Goal: Communication & Community: Answer question/provide support

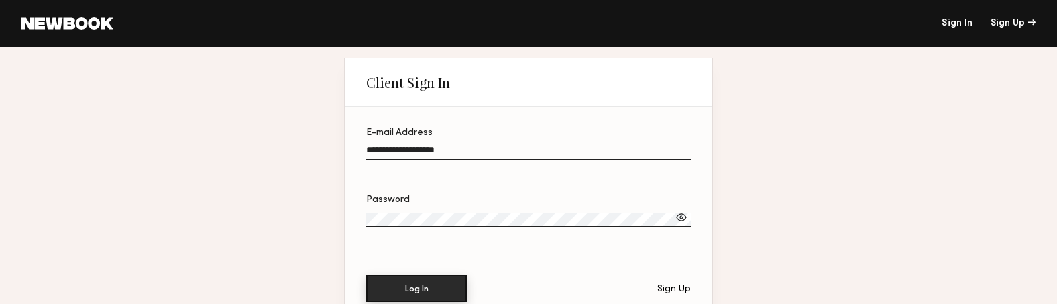
click at [435, 280] on button "Log In" at bounding box center [416, 288] width 101 height 27
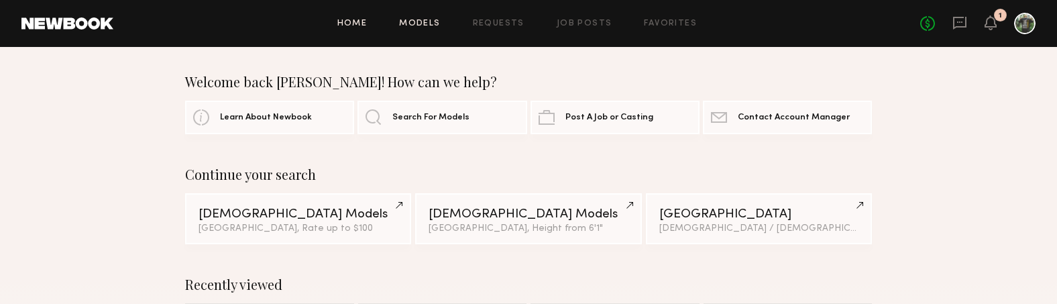
click at [439, 25] on link "Models" at bounding box center [419, 23] width 41 height 9
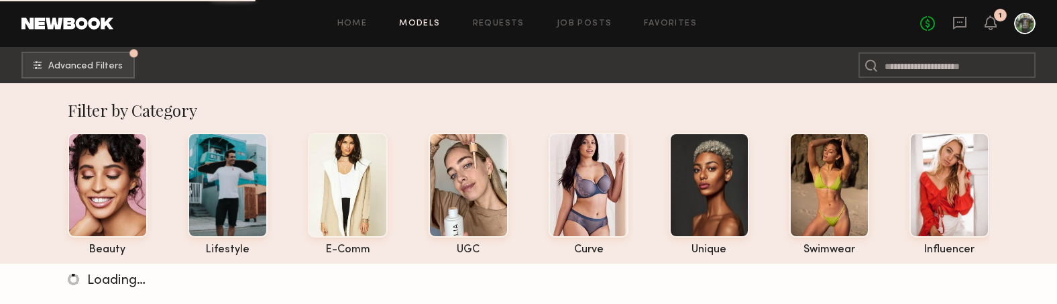
click at [969, 23] on div "No fees up to $5,000 1" at bounding box center [978, 23] width 115 height 21
click at [962, 23] on icon at bounding box center [960, 22] width 15 height 15
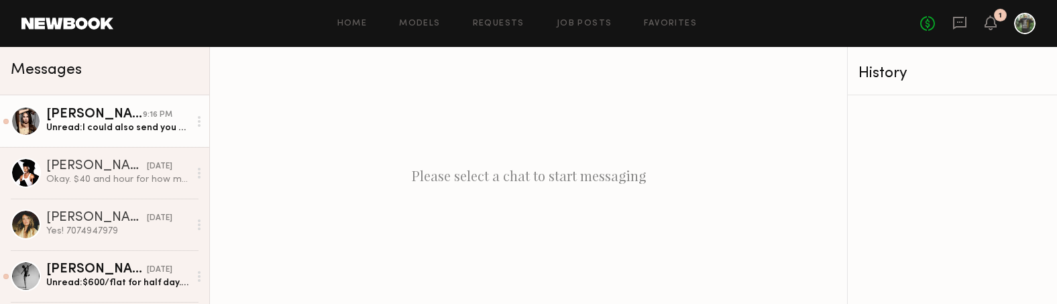
click at [75, 126] on div "Unread: I could also send you a voice over if you did, so you can use." at bounding box center [117, 127] width 143 height 13
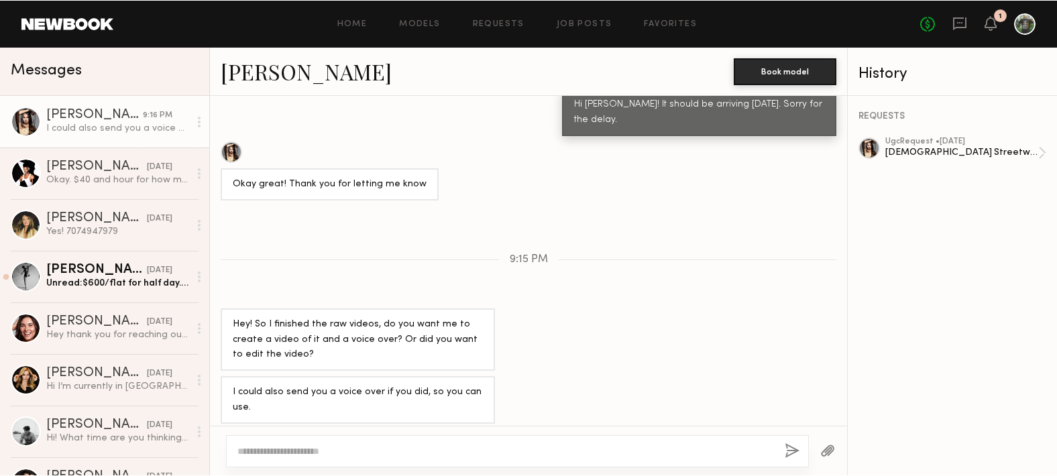
scroll to position [911, 0]
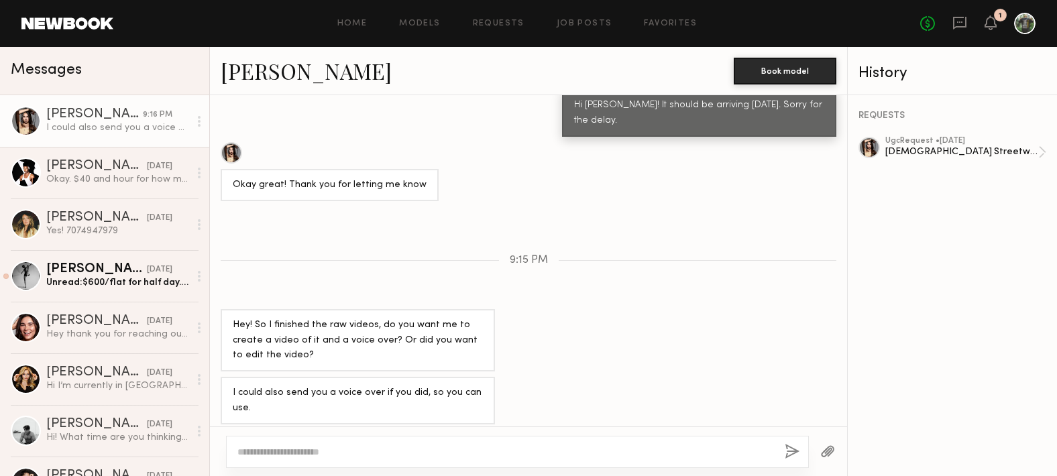
click at [372, 303] on textarea at bounding box center [506, 452] width 537 height 13
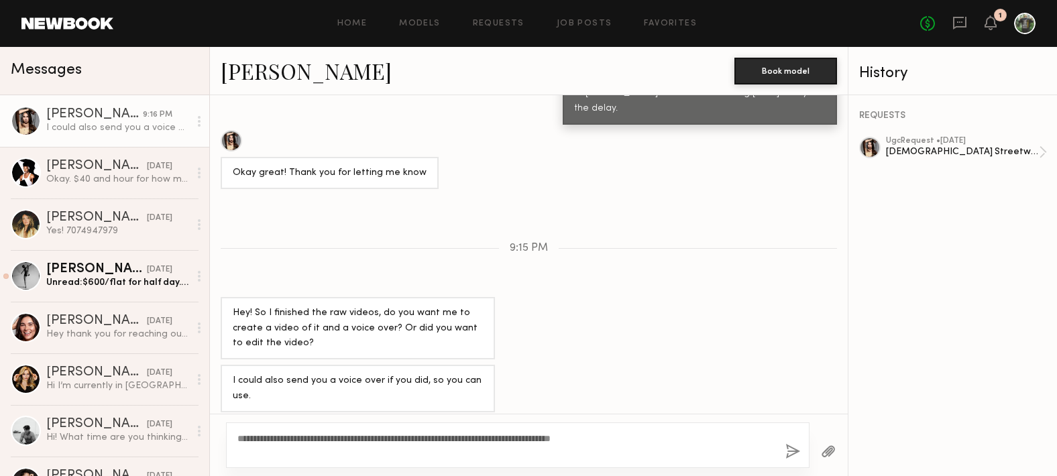
scroll to position [937, 0]
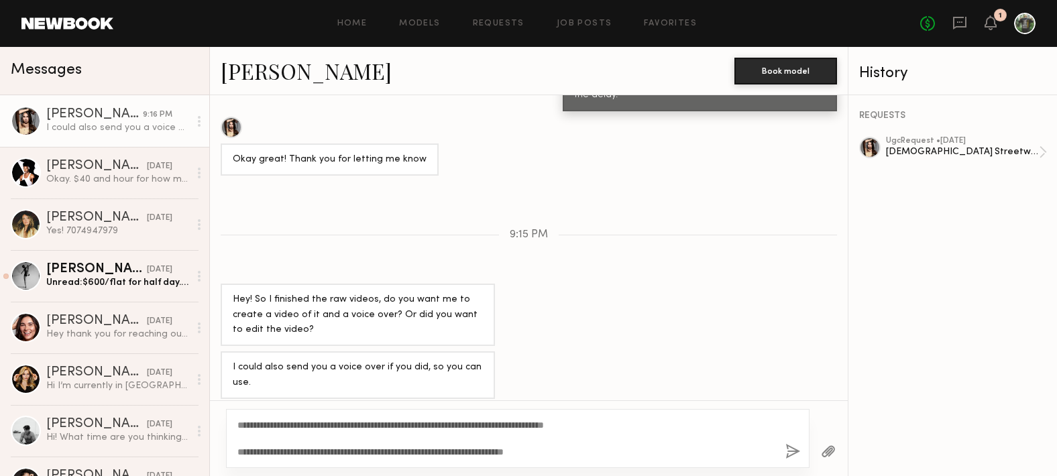
drag, startPoint x: 584, startPoint y: 448, endPoint x: 529, endPoint y: 452, distance: 55.1
click at [529, 303] on textarea "**********" at bounding box center [506, 439] width 537 height 40
type textarea "**********"
click at [792, 303] on button "button" at bounding box center [793, 452] width 15 height 17
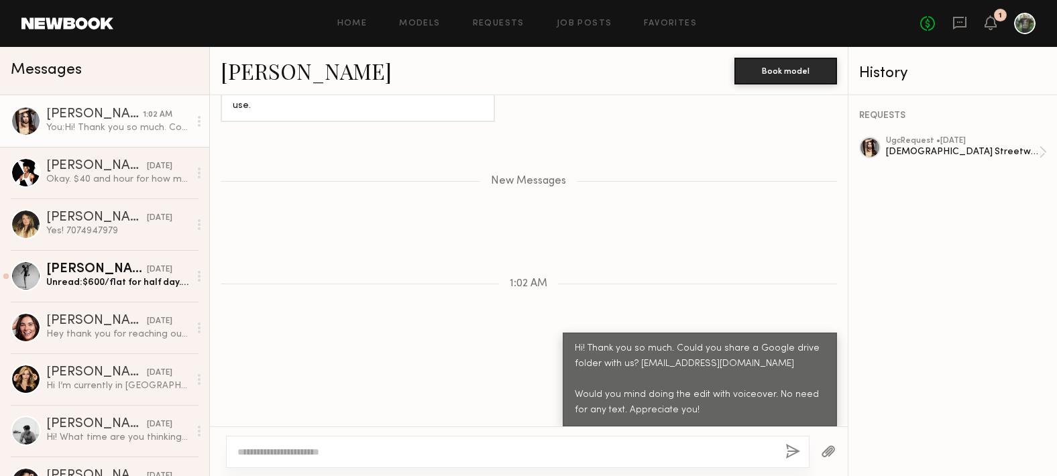
scroll to position [1297, 0]
